Goal: Information Seeking & Learning: Learn about a topic

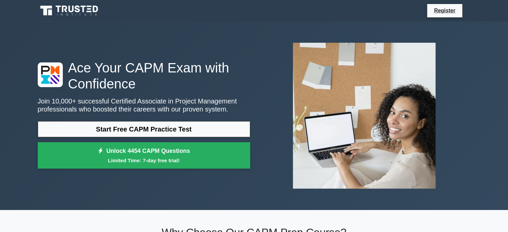
click at [70, 11] on icon at bounding box center [71, 9] width 5 height 7
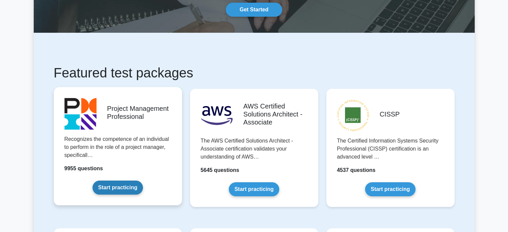
click at [118, 184] on link "Start practicing" at bounding box center [118, 188] width 50 height 14
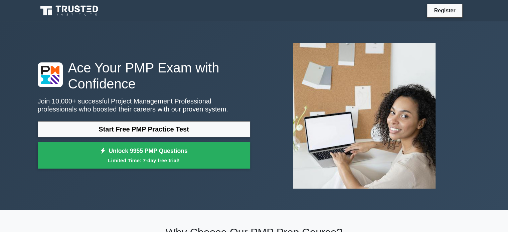
click at [63, 11] on icon at bounding box center [64, 9] width 5 height 7
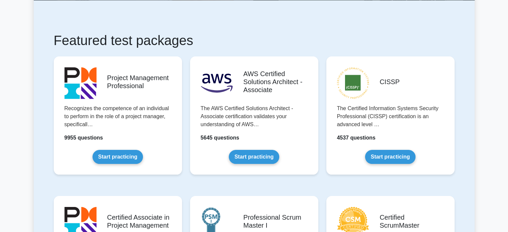
scroll to position [100, 0]
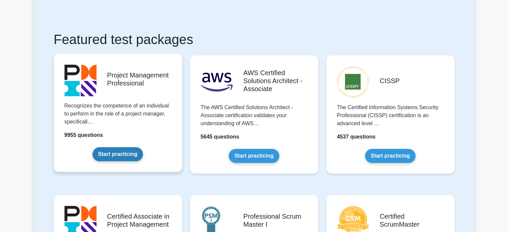
click at [104, 151] on link "Start practicing" at bounding box center [118, 154] width 50 height 14
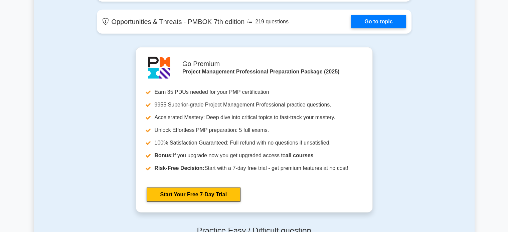
scroll to position [1805, 0]
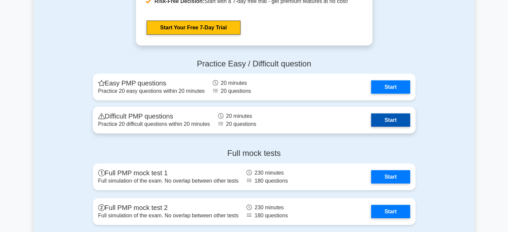
click at [385, 121] on link "Start" at bounding box center [390, 120] width 39 height 13
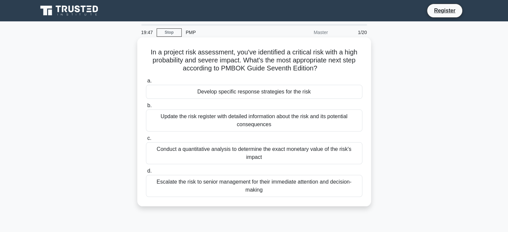
click at [182, 118] on div "Update the risk register with detailed information about the risk and its poten…" at bounding box center [254, 121] width 217 height 22
click at [146, 108] on input "b. Update the risk register with detailed information about the risk and its po…" at bounding box center [146, 106] width 0 height 4
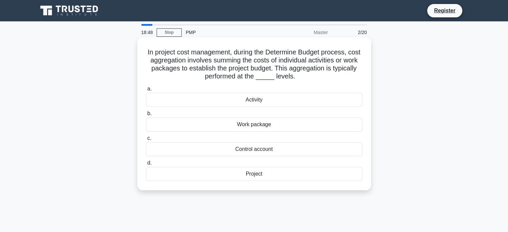
click at [225, 124] on div "Work package" at bounding box center [254, 125] width 217 height 14
click at [146, 116] on input "b. Work package" at bounding box center [146, 114] width 0 height 4
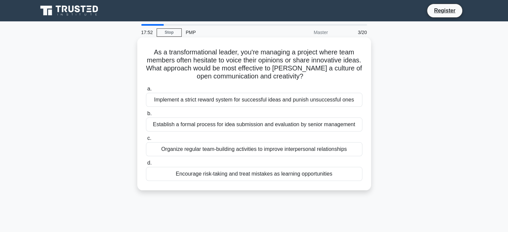
click at [214, 127] on div "Establish a formal process for idea submission and evaluation by senior managem…" at bounding box center [254, 125] width 217 height 14
click at [146, 116] on input "b. Establish a formal process for idea submission and evaluation by senior mana…" at bounding box center [146, 114] width 0 height 4
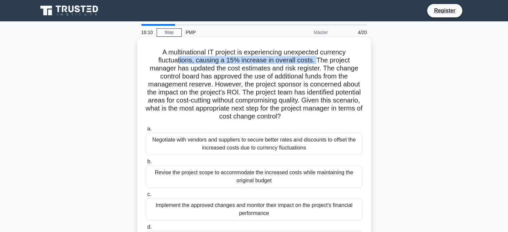
drag, startPoint x: 179, startPoint y: 57, endPoint x: 318, endPoint y: 58, distance: 138.7
click at [318, 58] on h5 "A multinational IT project is experiencing unexpected currency fluctuations, ca…" at bounding box center [254, 84] width 218 height 73
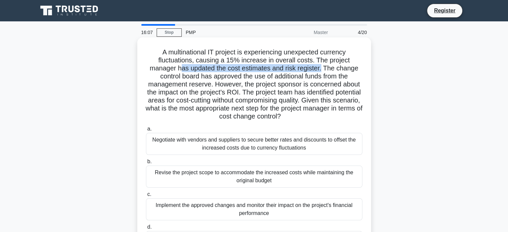
drag, startPoint x: 181, startPoint y: 68, endPoint x: 323, endPoint y: 71, distance: 142.1
click at [323, 71] on h5 "A multinational IT project is experiencing unexpected currency fluctuations, ca…" at bounding box center [254, 84] width 218 height 73
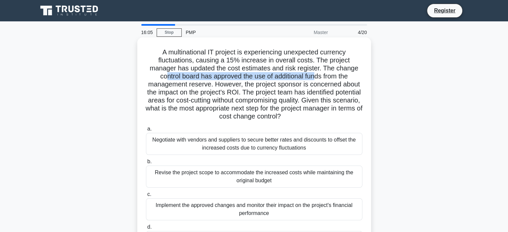
drag, startPoint x: 164, startPoint y: 79, endPoint x: 317, endPoint y: 76, distance: 152.5
click at [317, 76] on h5 "A multinational IT project is experiencing unexpected currency fluctuations, ca…" at bounding box center [254, 84] width 218 height 73
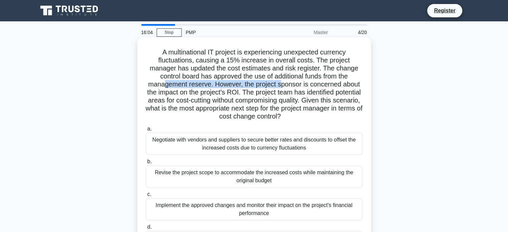
drag, startPoint x: 161, startPoint y: 84, endPoint x: 281, endPoint y: 85, distance: 119.3
click at [281, 85] on h5 "A multinational IT project is experiencing unexpected currency fluctuations, ca…" at bounding box center [254, 84] width 218 height 73
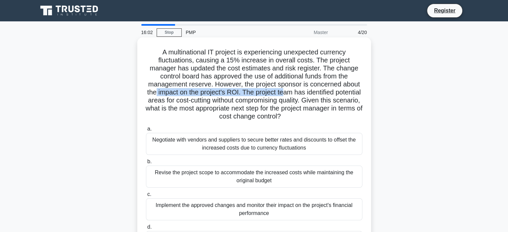
drag, startPoint x: 167, startPoint y: 95, endPoint x: 297, endPoint y: 91, distance: 130.1
click at [297, 91] on h5 "A multinational IT project is experiencing unexpected currency fluctuations, ca…" at bounding box center [254, 84] width 218 height 73
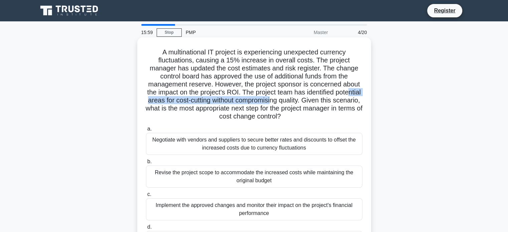
drag, startPoint x: 165, startPoint y: 101, endPoint x: 308, endPoint y: 99, distance: 142.7
click at [308, 99] on h5 "A multinational IT project is experiencing unexpected currency fluctuations, ca…" at bounding box center [254, 84] width 218 height 73
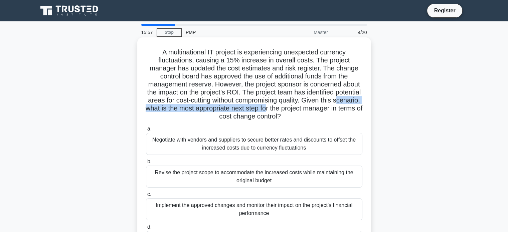
drag, startPoint x: 169, startPoint y: 107, endPoint x: 318, endPoint y: 107, distance: 149.1
click at [318, 107] on h5 "A multinational IT project is experiencing unexpected currency fluctuations, ca…" at bounding box center [254, 84] width 218 height 73
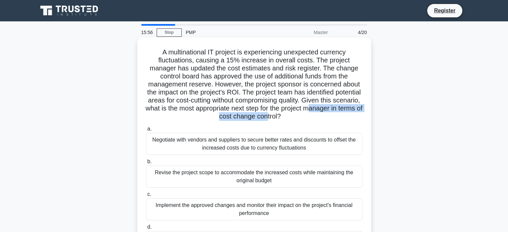
drag, startPoint x: 193, startPoint y: 116, endPoint x: 302, endPoint y: 115, distance: 109.6
click at [302, 115] on h5 "A multinational IT project is experiencing unexpected currency fluctuations, ca…" at bounding box center [254, 84] width 218 height 73
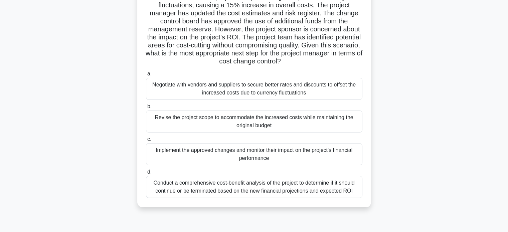
scroll to position [67, 0]
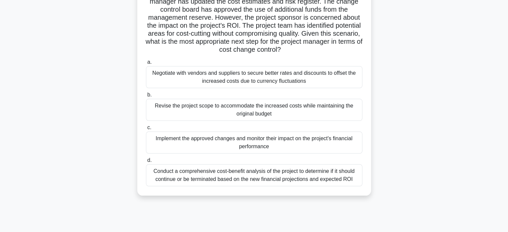
click at [233, 81] on div "Negotiate with vendors and suppliers to secure better rates and discounts to of…" at bounding box center [254, 77] width 217 height 22
click at [146, 65] on input "a. Negotiate with vendors and suppliers to secure better rates and discounts to…" at bounding box center [146, 62] width 0 height 4
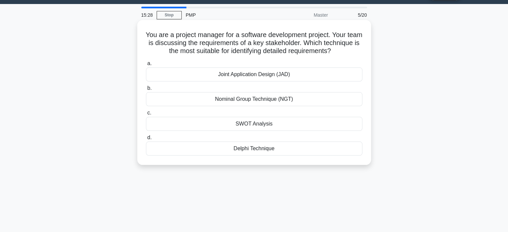
scroll to position [33, 0]
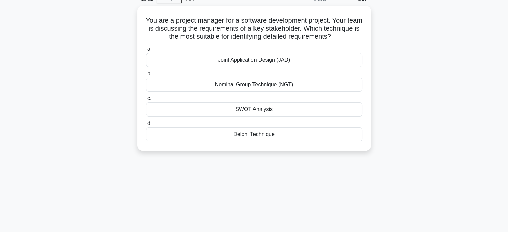
click at [117, 73] on div "You are a project manager for a software development project. Your team is disc…" at bounding box center [254, 82] width 441 height 153
click at [118, 73] on div "You are a project manager for a software development project. Your team is disc…" at bounding box center [254, 82] width 441 height 153
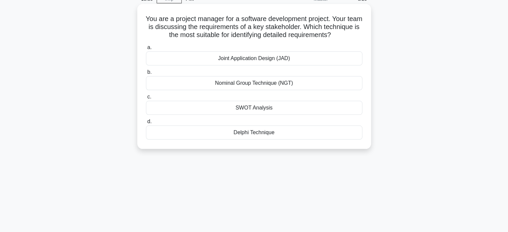
click at [218, 107] on div "SWOT Analysis" at bounding box center [254, 108] width 217 height 14
click at [146, 99] on input "c. SWOT Analysis" at bounding box center [146, 97] width 0 height 4
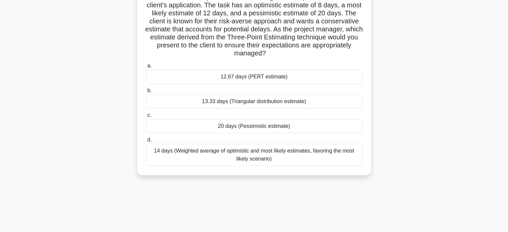
scroll to position [67, 0]
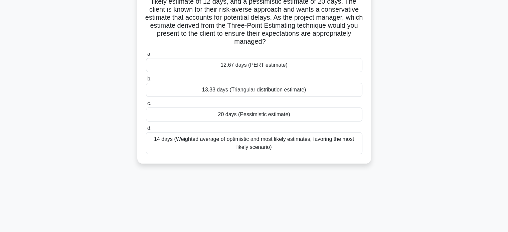
click at [195, 115] on div "20 days (Pessimistic estimate)" at bounding box center [254, 115] width 217 height 14
click at [146, 106] on input "c. 20 days (Pessimistic estimate)" at bounding box center [146, 104] width 0 height 4
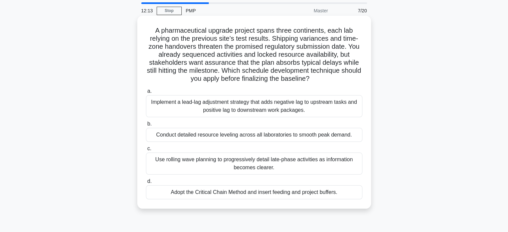
scroll to position [33, 0]
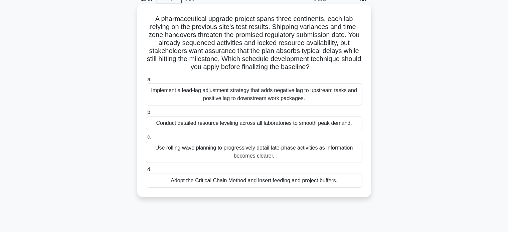
click at [210, 179] on div "Adopt the Critical Chain Method and insert feeding and project buffers." at bounding box center [254, 181] width 217 height 14
click at [146, 172] on input "d. Adopt the Critical Chain Method and insert feeding and project buffers." at bounding box center [146, 170] width 0 height 4
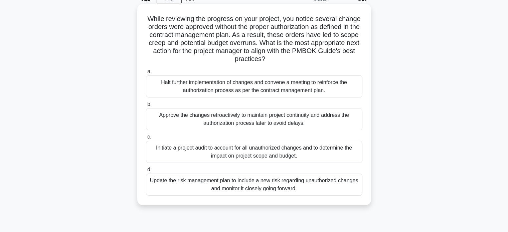
click at [203, 152] on div "Initiate a project audit to account for all unauthorized changes and to determi…" at bounding box center [254, 152] width 217 height 22
click at [146, 139] on input "c. Initiate a project audit to account for all unauthorized changes and to dete…" at bounding box center [146, 137] width 0 height 4
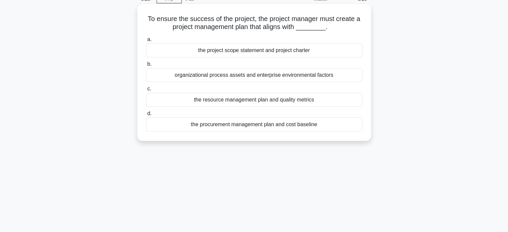
click at [201, 76] on div "organizational process assets and enterprise environmental factors" at bounding box center [254, 75] width 217 height 14
click at [146, 67] on input "b. organizational process assets and enterprise environmental factors" at bounding box center [146, 64] width 0 height 4
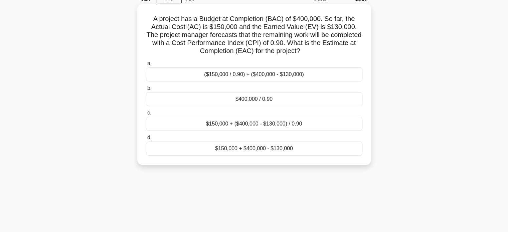
click at [230, 103] on div "$400,000 / 0.90" at bounding box center [254, 99] width 217 height 14
click at [146, 91] on input "b. $400,000 / 0.90" at bounding box center [146, 88] width 0 height 4
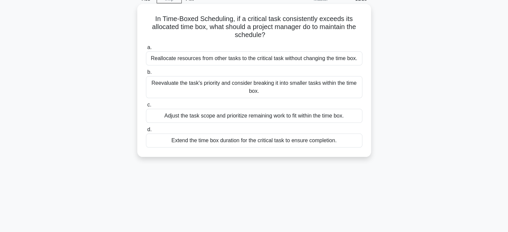
click at [204, 58] on div "Reallocate resources from other tasks to the critical task without changing the…" at bounding box center [254, 58] width 217 height 14
click at [146, 50] on input "a. Reallocate resources from other tasks to the critical task without changing …" at bounding box center [146, 47] width 0 height 4
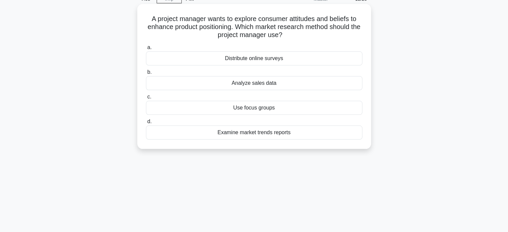
click at [218, 61] on div "Distribute online surveys" at bounding box center [254, 58] width 217 height 14
click at [146, 50] on input "a. Distribute online surveys" at bounding box center [146, 47] width 0 height 4
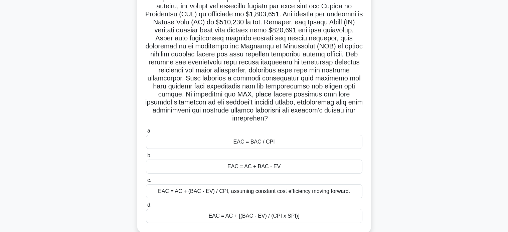
scroll to position [100, 0]
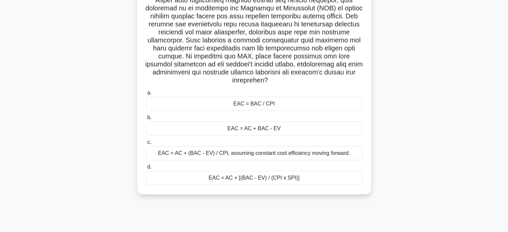
click at [237, 179] on div "EAC = AC + [(BAC - EV) / (CPI x SPI)]" at bounding box center [254, 178] width 217 height 14
click at [146, 169] on input "d. EAC = AC + [(BAC - EV) / (CPI x SPI)]" at bounding box center [146, 167] width 0 height 4
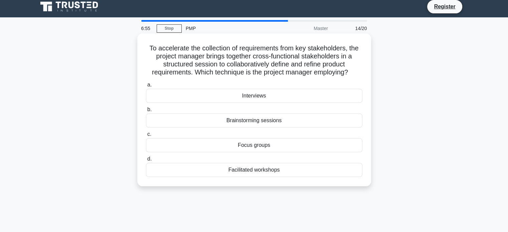
scroll to position [0, 0]
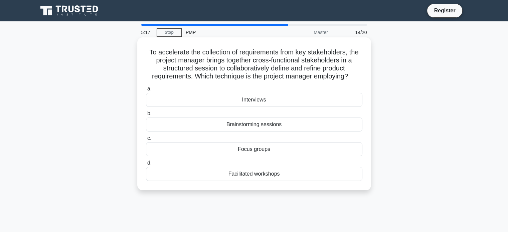
click at [233, 104] on div "Interviews" at bounding box center [254, 100] width 217 height 14
click at [146, 91] on input "a. Interviews" at bounding box center [146, 89] width 0 height 4
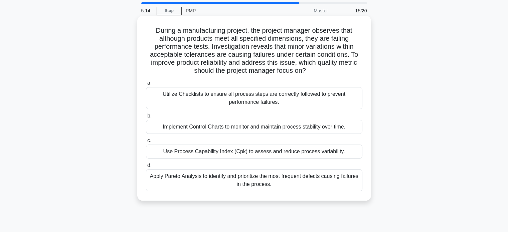
scroll to position [33, 0]
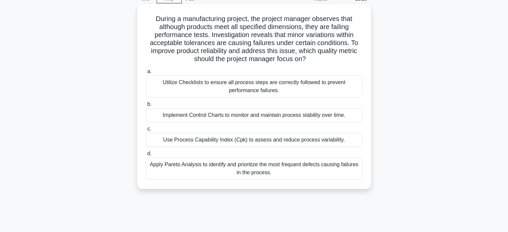
click at [234, 139] on div "Use Process Capability Index (Cpk) to assess and reduce process variability." at bounding box center [254, 140] width 217 height 14
click at [146, 131] on input "c. Use Process Capability Index (Cpk) to assess and reduce process variability." at bounding box center [146, 129] width 0 height 4
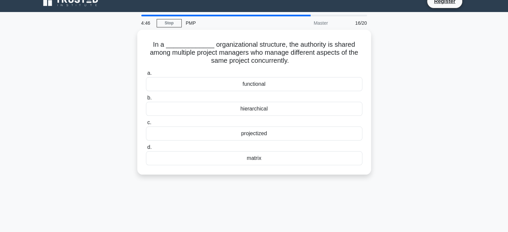
scroll to position [0, 0]
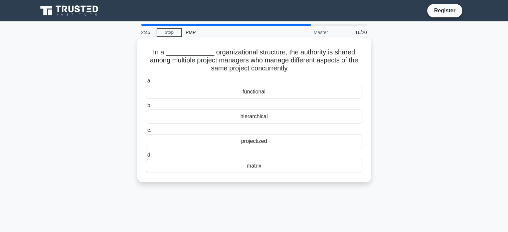
click at [235, 95] on div "functional" at bounding box center [254, 92] width 217 height 14
click at [146, 83] on input "a. functional" at bounding box center [146, 81] width 0 height 4
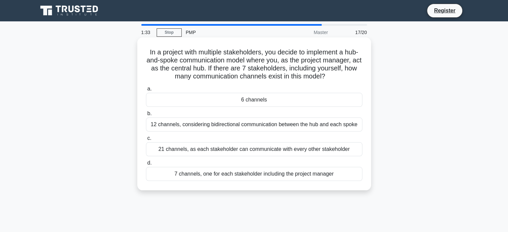
click at [222, 173] on div "7 channels, one for each stakeholder including the project manager" at bounding box center [254, 174] width 217 height 14
click at [146, 165] on input "d. 7 channels, one for each stakeholder including the project manager" at bounding box center [146, 163] width 0 height 4
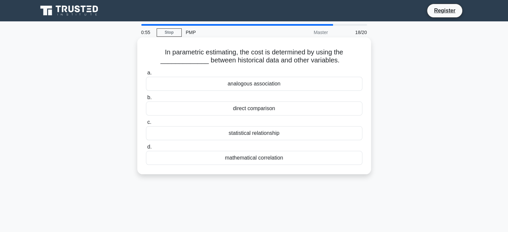
click at [237, 132] on div "statistical relationship" at bounding box center [254, 133] width 217 height 14
click at [146, 125] on input "c. statistical relationship" at bounding box center [146, 122] width 0 height 4
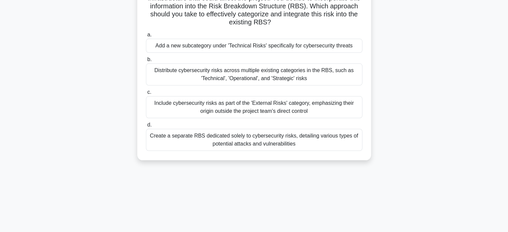
scroll to position [67, 0]
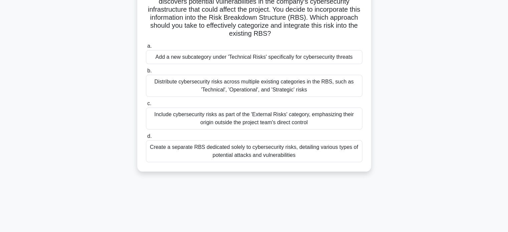
click at [218, 57] on div "Add a new subcategory under 'Technical Risks' specifically for cybersecurity th…" at bounding box center [254, 57] width 217 height 14
click at [146, 48] on input "a. Add a new subcategory under 'Technical Risks' specifically for cybersecurity…" at bounding box center [146, 46] width 0 height 4
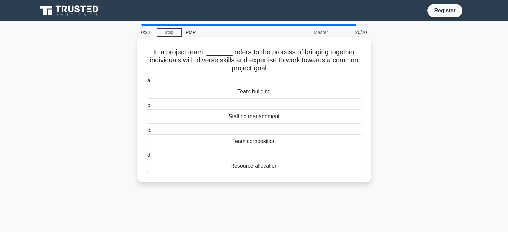
scroll to position [0, 0]
click at [215, 93] on div "Team building" at bounding box center [254, 92] width 217 height 14
click at [146, 83] on input "a. Team building" at bounding box center [146, 81] width 0 height 4
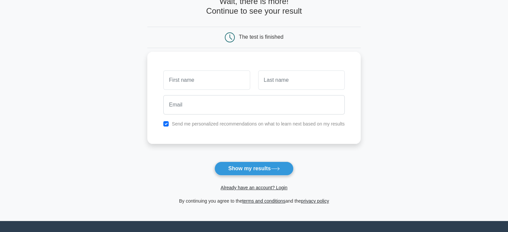
scroll to position [67, 0]
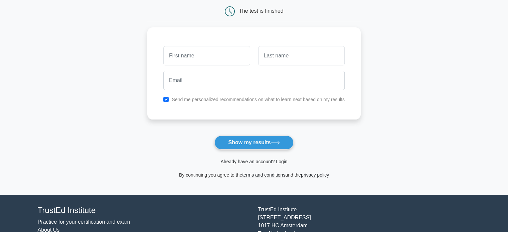
click at [282, 161] on link "Already have an account? Login" at bounding box center [254, 161] width 67 height 5
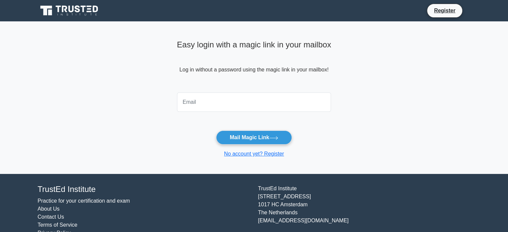
click at [207, 105] on input "email" at bounding box center [254, 102] width 154 height 19
type input "[EMAIL_ADDRESS][DOMAIN_NAME]"
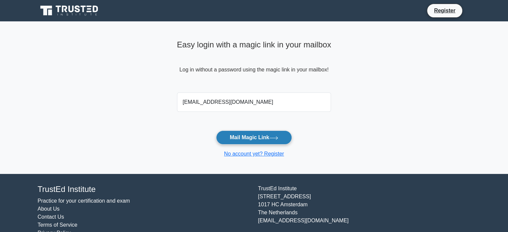
click at [254, 136] on button "Mail Magic Link" at bounding box center [254, 138] width 76 height 14
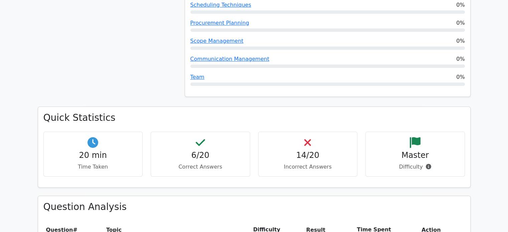
scroll to position [635, 0]
